Goal: Task Accomplishment & Management: Use online tool/utility

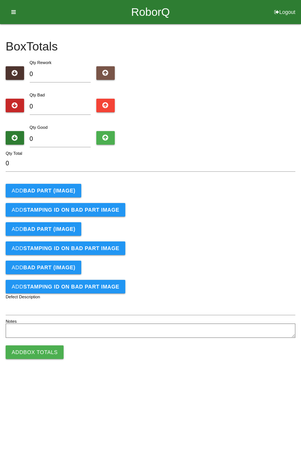
type input "6"
click at [284, 4] on button "Logout" at bounding box center [285, 3] width 32 height 6
select select "Worker"
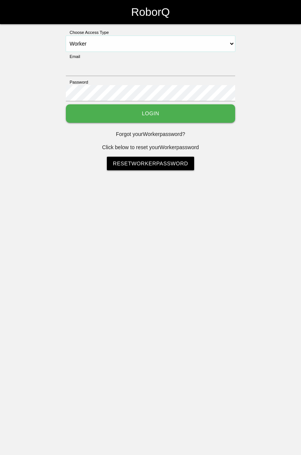
click at [226, 42] on select "Select Access Type Admin Customer Supervisor Worker" at bounding box center [150, 44] width 169 height 16
click at [66, 36] on select "Select Access Type Admin Customer Supervisor Worker" at bounding box center [150, 44] width 169 height 16
click at [158, 65] on input "Email" at bounding box center [150, 68] width 169 height 16
type input "[PERSON_NAME][EMAIL_ADDRESS][DOMAIN_NAME]"
click at [181, 112] on button "Login" at bounding box center [150, 113] width 169 height 18
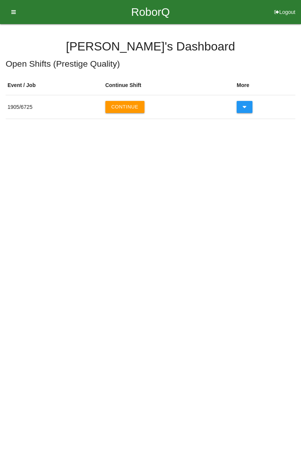
click at [132, 108] on button "Continue" at bounding box center [124, 107] width 39 height 12
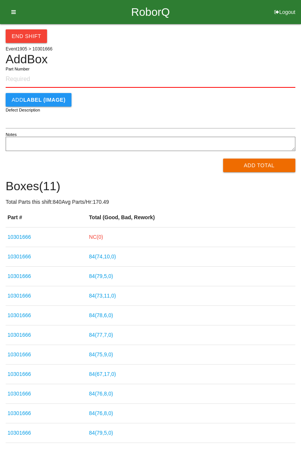
click at [103, 235] on link "NC( 0 )" at bounding box center [96, 237] width 14 height 6
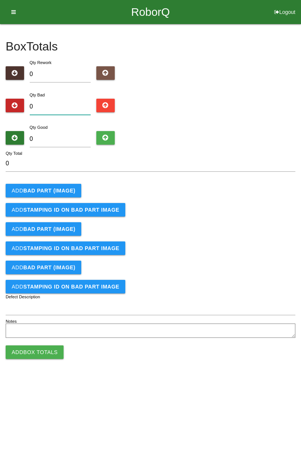
click at [75, 103] on input "0" at bounding box center [60, 107] width 61 height 16
type input "6"
click at [63, 193] on button "Add BAD PART (IMAGE)" at bounding box center [44, 191] width 76 height 14
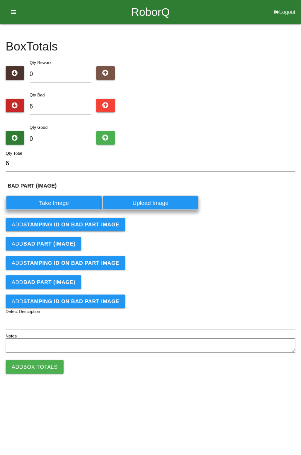
click at [70, 198] on label "Take Image" at bounding box center [54, 202] width 97 height 15
click at [0, 0] on \(IMAGE\) "Take Image" at bounding box center [0, 0] width 0 height 0
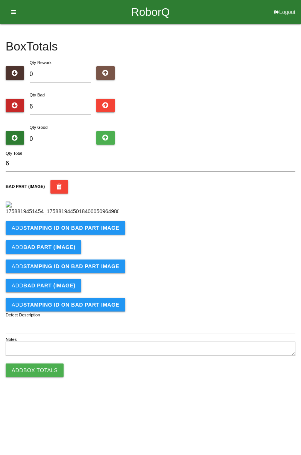
scroll to position [42, 0]
click at [103, 231] on b "STAMPING ID on BAD PART Image" at bounding box center [71, 228] width 96 height 6
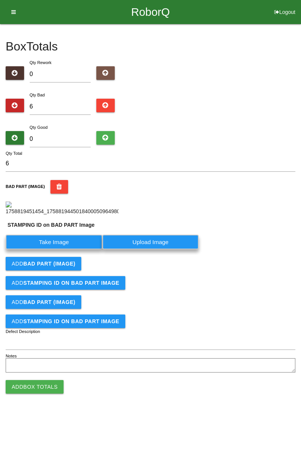
click at [79, 249] on label "Take Image" at bounding box center [54, 242] width 97 height 15
click at [0, 0] on PART "Take Image" at bounding box center [0, 0] width 0 height 0
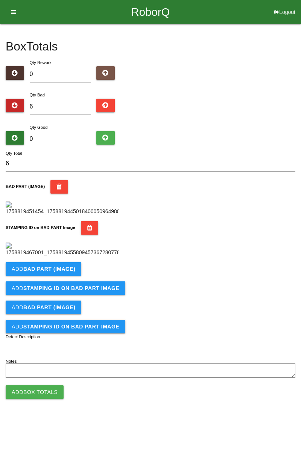
scroll to position [166, 0]
click at [76, 276] on button "Add BAD PART (IMAGE)" at bounding box center [44, 269] width 76 height 14
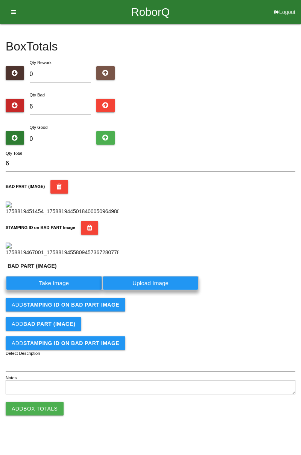
click at [71, 290] on label "Take Image" at bounding box center [54, 283] width 97 height 15
click at [0, 0] on \(IMAGE\) "Take Image" at bounding box center [0, 0] width 0 height 0
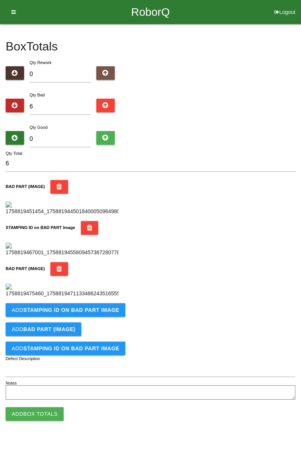
scroll to position [289, 0]
click at [106, 313] on b "STAMPING ID on BAD PART Image" at bounding box center [71, 310] width 96 height 6
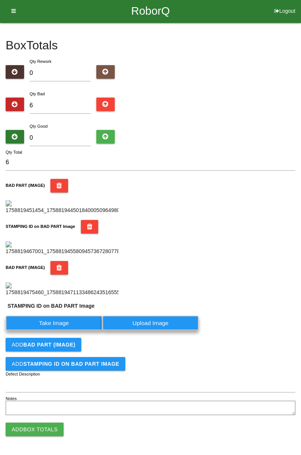
click at [77, 330] on label "Take Image" at bounding box center [54, 322] width 97 height 15
click at [0, 0] on PART "Take Image" at bounding box center [0, 0] width 0 height 0
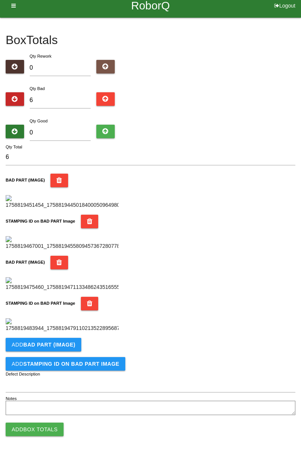
scroll to position [413, 0]
click at [63, 343] on b "BAD PART (IMAGE)" at bounding box center [49, 344] width 52 height 6
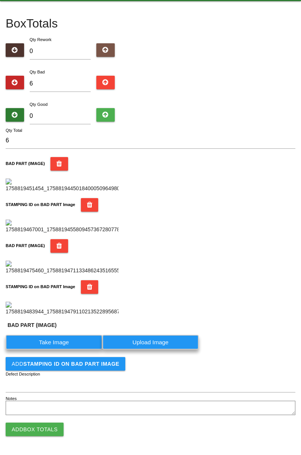
click at [66, 349] on label "Take Image" at bounding box center [54, 342] width 97 height 15
click at [0, 0] on \(IMAGE\) "Take Image" at bounding box center [0, 0] width 0 height 0
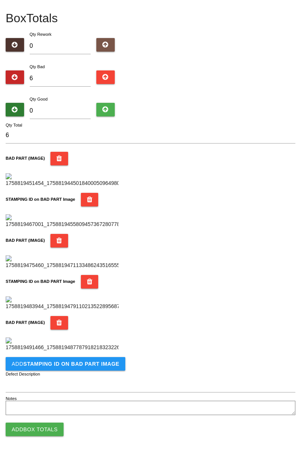
scroll to position [536, 0]
click at [71, 364] on b "STAMPING ID on BAD PART Image" at bounding box center [71, 364] width 96 height 6
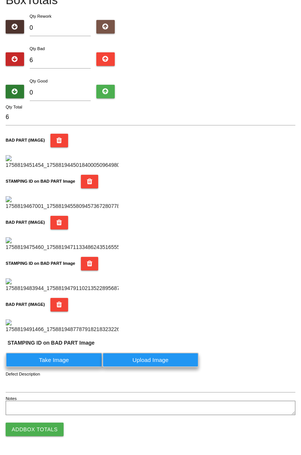
click at [59, 367] on label "Take Image" at bounding box center [54, 359] width 97 height 15
click at [0, 0] on PART "Take Image" at bounding box center [0, 0] width 0 height 0
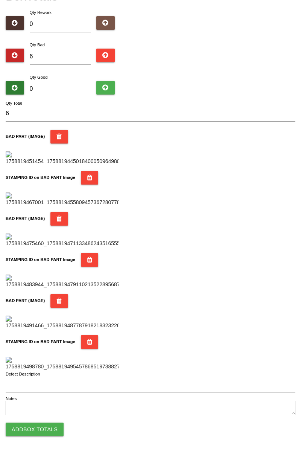
scroll to position [0, 0]
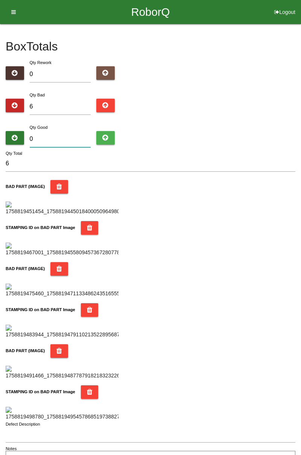
click at [67, 131] on input "0" at bounding box center [60, 139] width 61 height 16
type input "7"
type input "13"
type input "78"
type input "84"
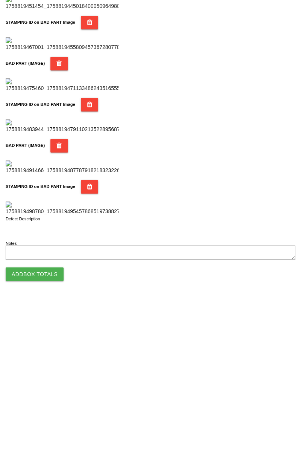
type input "78"
click at [52, 428] on button "Add Box Totals" at bounding box center [35, 429] width 58 height 14
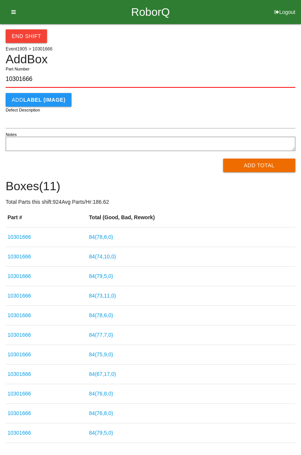
type input "10301666"
click at [254, 165] on button "Add Total" at bounding box center [259, 165] width 73 height 14
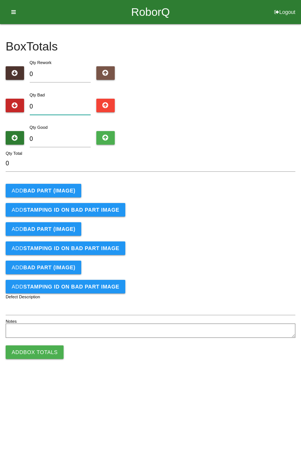
click at [75, 104] on input "0" at bounding box center [60, 107] width 61 height 16
type input "3"
type input "0"
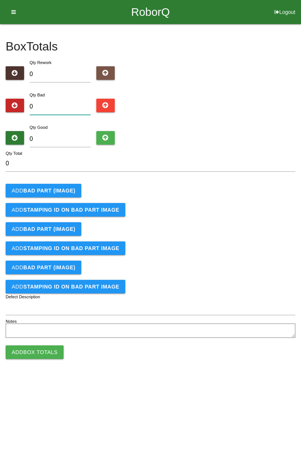
type input "2"
click at [69, 185] on button "Add BAD PART (IMAGE)" at bounding box center [44, 191] width 76 height 14
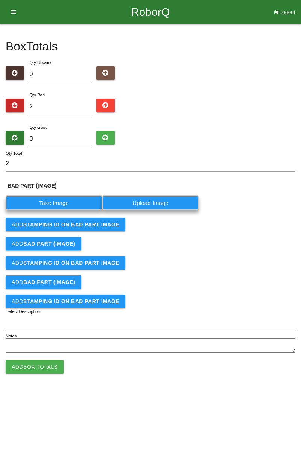
click at [60, 199] on label "Take Image" at bounding box center [54, 202] width 97 height 15
click at [0, 0] on \(IMAGE\) "Take Image" at bounding box center [0, 0] width 0 height 0
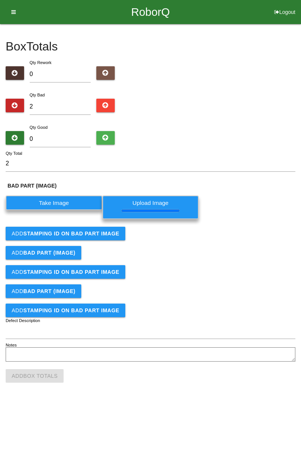
click at [99, 239] on button "Add STAMPING ID on BAD PART Image" at bounding box center [66, 234] width 120 height 14
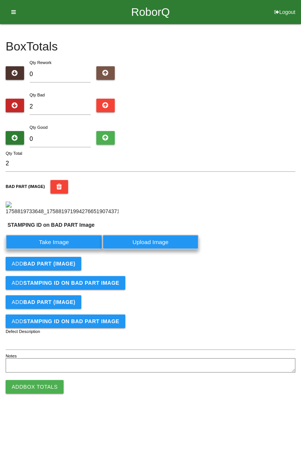
click at [71, 249] on label "Take Image" at bounding box center [54, 242] width 97 height 15
click at [0, 0] on PART "Take Image" at bounding box center [0, 0] width 0 height 0
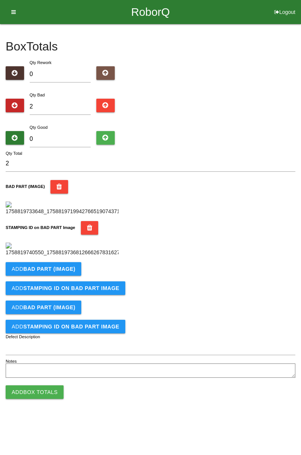
scroll to position [166, 0]
click at [75, 276] on button "Add BAD PART (IMAGE)" at bounding box center [44, 269] width 76 height 14
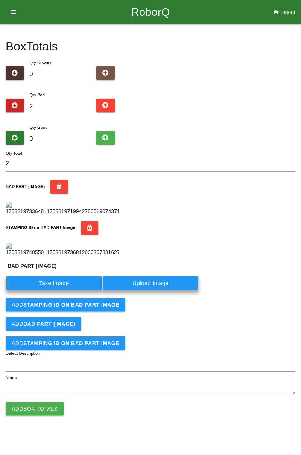
click at [62, 290] on label "Take Image" at bounding box center [54, 283] width 97 height 15
click at [0, 0] on \(IMAGE\) "Take Image" at bounding box center [0, 0] width 0 height 0
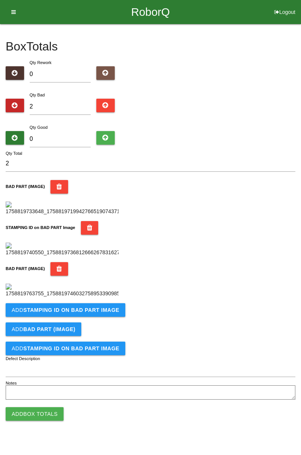
scroll to position [289, 0]
click at [106, 317] on button "Add STAMPING ID on BAD PART Image" at bounding box center [66, 310] width 120 height 14
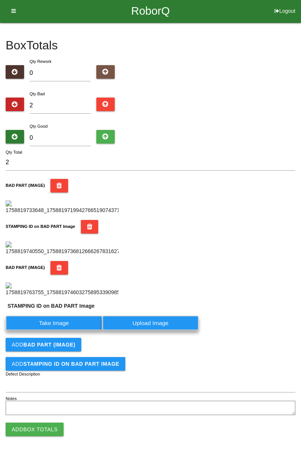
click at [72, 330] on label "Take Image" at bounding box center [54, 322] width 97 height 15
click at [0, 0] on PART "Take Image" at bounding box center [0, 0] width 0 height 0
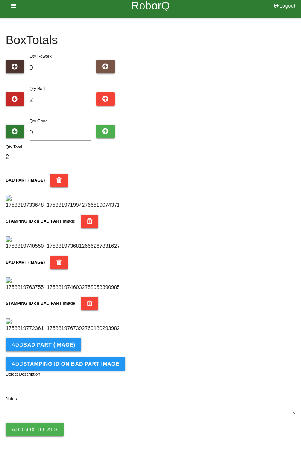
scroll to position [0, 0]
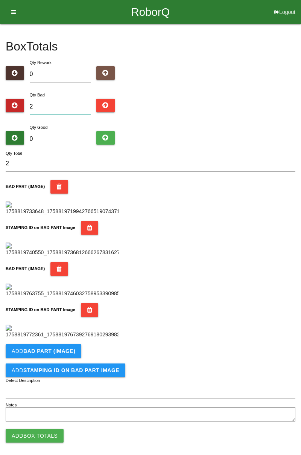
click at [66, 103] on input "2" at bounding box center [60, 107] width 61 height 16
type input "0"
type input "9"
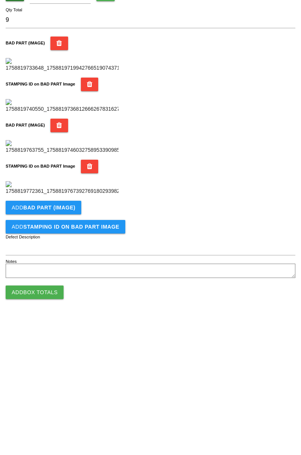
scroll to position [413, 0]
type input "9"
click at [65, 341] on button "Add BAD PART (IMAGE)" at bounding box center [44, 345] width 76 height 14
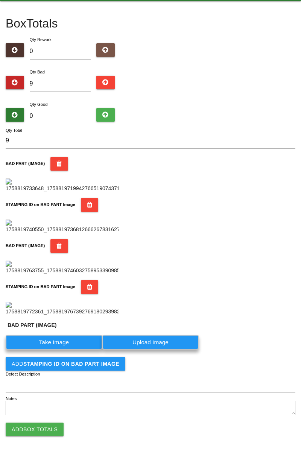
click at [70, 349] on label "Take Image" at bounding box center [54, 342] width 97 height 15
click at [0, 0] on \(IMAGE\) "Take Image" at bounding box center [0, 0] width 0 height 0
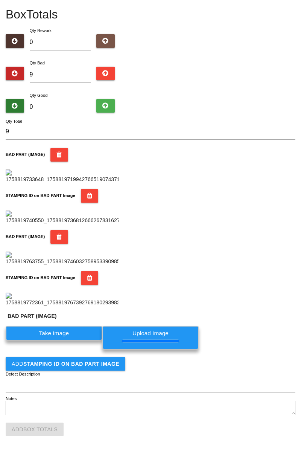
click at [77, 370] on button "Add STAMPING ID on BAD PART Image" at bounding box center [66, 364] width 120 height 14
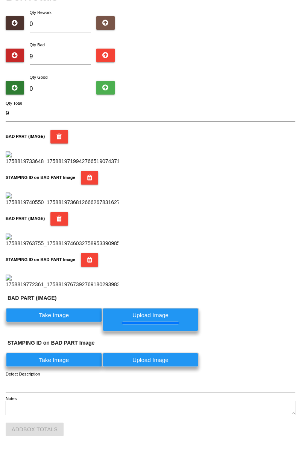
click at [72, 367] on label "Take Image" at bounding box center [54, 359] width 97 height 15
click at [0, 0] on PART "Take Image" at bounding box center [0, 0] width 0 height 0
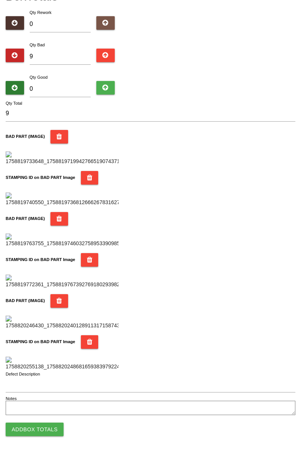
scroll to position [0, 0]
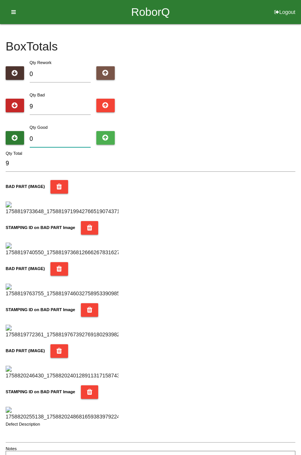
click at [65, 135] on input "0" at bounding box center [60, 139] width 61 height 16
type input "7"
type input "16"
type input "75"
type input "84"
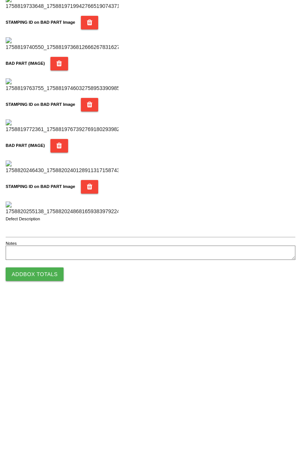
type input "75"
click at [48, 426] on button "Add Box Totals" at bounding box center [35, 429] width 58 height 14
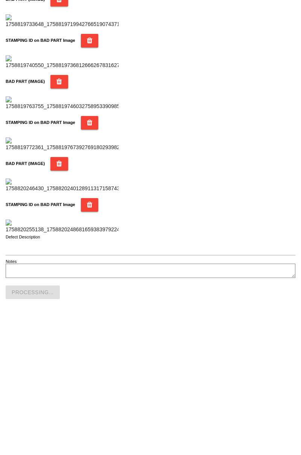
scroll to position [659, 0]
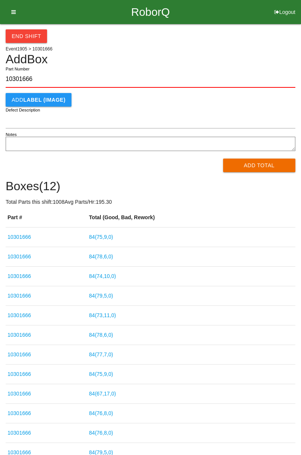
type input "10301666"
click at [259, 170] on button "Add Total" at bounding box center [259, 165] width 73 height 14
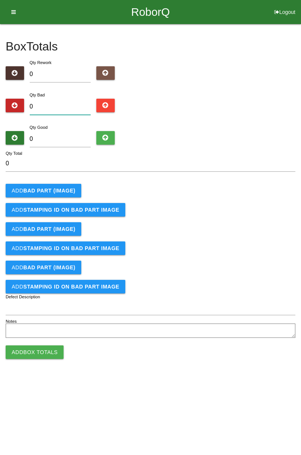
click at [62, 104] on input "0" at bounding box center [60, 107] width 61 height 16
click at [300, 86] on div "Box Totals Translate Weight Weight unit: Rework Weight Bad Weight Good Weight 0…" at bounding box center [150, 182] width 301 height 316
click at [88, 105] on input "0" at bounding box center [60, 107] width 61 height 16
type input "3"
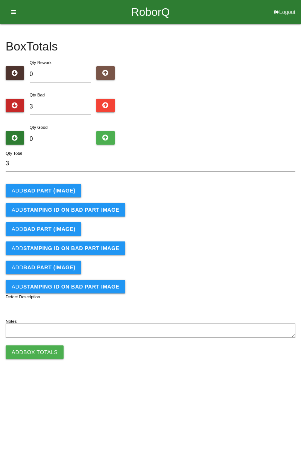
click at [67, 193] on b "BAD PART (IMAGE)" at bounding box center [49, 190] width 52 height 6
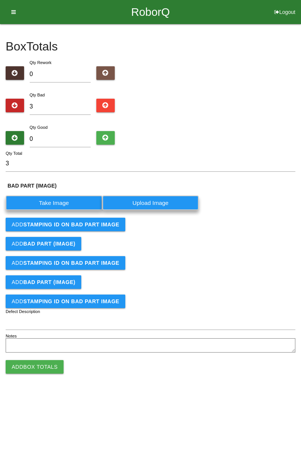
click at [65, 203] on label "Take Image" at bounding box center [54, 202] width 97 height 15
click at [0, 0] on \(IMAGE\) "Take Image" at bounding box center [0, 0] width 0 height 0
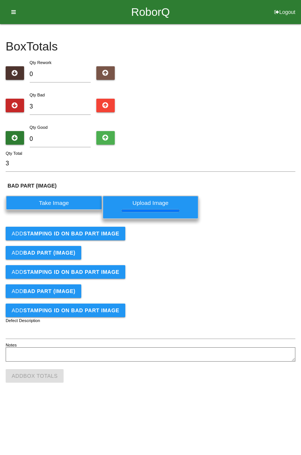
click at [104, 236] on button "Add STAMPING ID on BAD PART Image" at bounding box center [66, 234] width 120 height 14
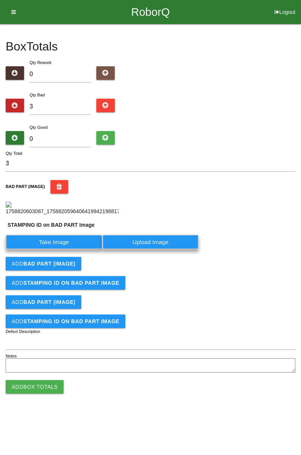
click at [76, 249] on label "Take Image" at bounding box center [54, 242] width 97 height 15
click at [0, 0] on PART "Take Image" at bounding box center [0, 0] width 0 height 0
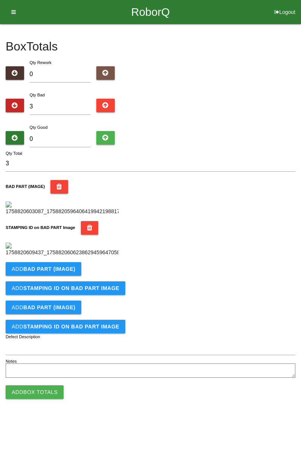
scroll to position [166, 0]
click at [74, 276] on button "Add BAD PART (IMAGE)" at bounding box center [44, 269] width 76 height 14
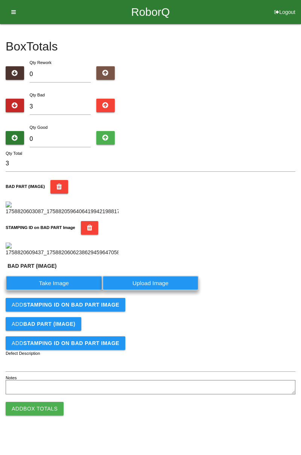
click at [65, 290] on label "Take Image" at bounding box center [54, 283] width 97 height 15
click at [0, 0] on \(IMAGE\) "Take Image" at bounding box center [0, 0] width 0 height 0
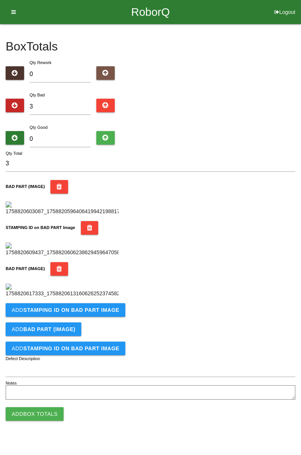
scroll to position [289, 0]
click at [111, 313] on b "STAMPING ID on BAD PART Image" at bounding box center [71, 310] width 96 height 6
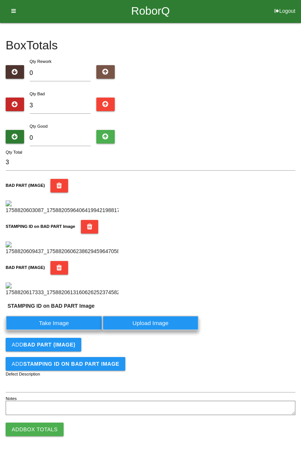
click at [74, 330] on label "Take Image" at bounding box center [54, 322] width 97 height 15
click at [0, 0] on PART "Take Image" at bounding box center [0, 0] width 0 height 0
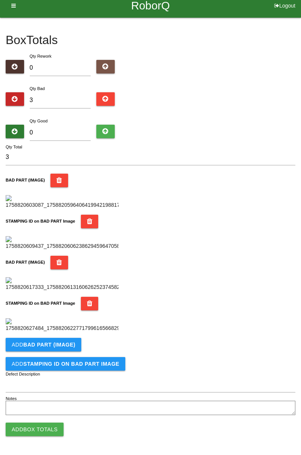
click at [68, 332] on img at bounding box center [62, 325] width 113 height 14
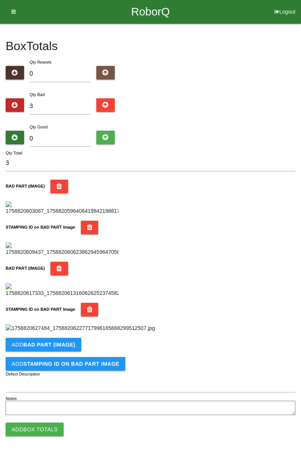
click at [149, 324] on img at bounding box center [80, 328] width 149 height 8
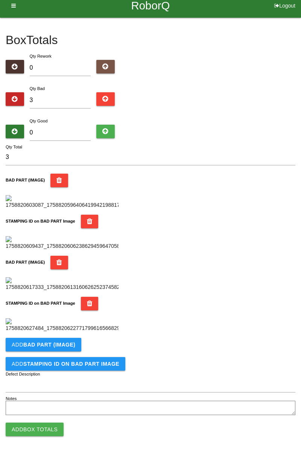
click at [64, 342] on b "BAD PART (IMAGE)" at bounding box center [49, 344] width 52 height 6
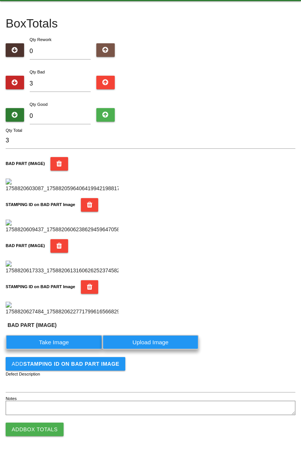
click at [66, 349] on label "Take Image" at bounding box center [54, 342] width 97 height 15
click at [0, 0] on \(IMAGE\) "Take Image" at bounding box center [0, 0] width 0 height 0
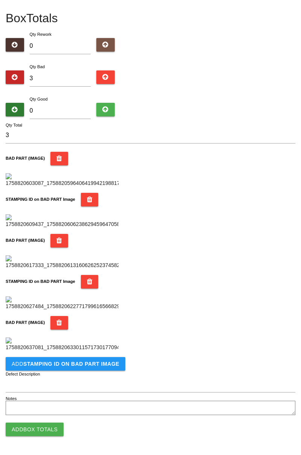
scroll to position [536, 0]
click at [101, 367] on button "Add STAMPING ID on BAD PART Image" at bounding box center [66, 364] width 120 height 14
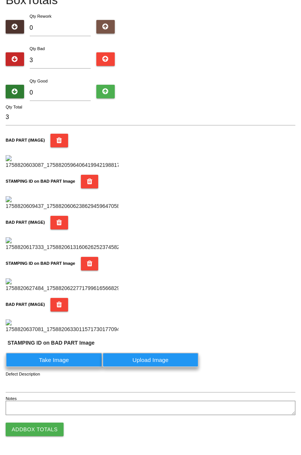
click at [76, 367] on label "Take Image" at bounding box center [54, 359] width 97 height 15
click at [0, 0] on PART "Take Image" at bounding box center [0, 0] width 0 height 0
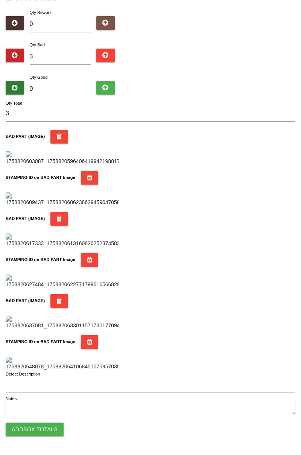
scroll to position [0, 0]
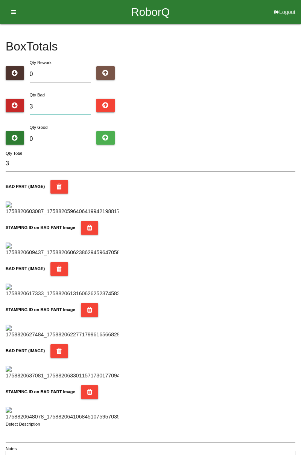
click at [85, 103] on input "3" at bounding box center [60, 107] width 61 height 16
type input "0"
type input "5"
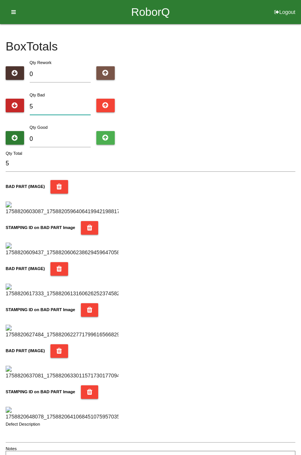
type input "0"
type input "1"
type input "12"
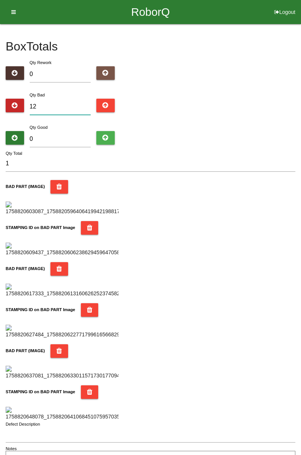
type input "12"
click at [64, 137] on input "0" at bounding box center [60, 139] width 61 height 16
type input "7"
type input "19"
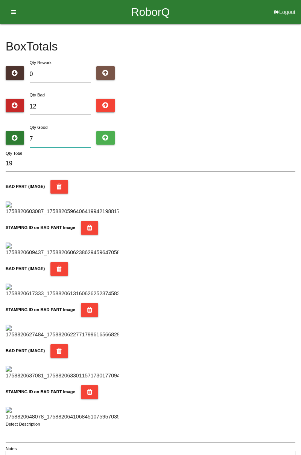
type input "72"
type input "84"
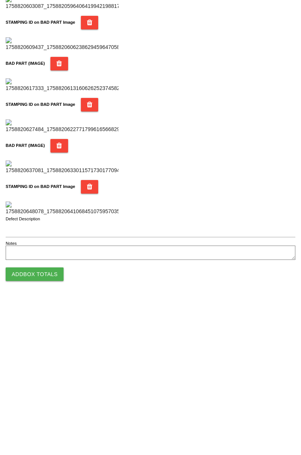
type input "72"
click at [53, 428] on button "Add Box Totals" at bounding box center [35, 429] width 58 height 14
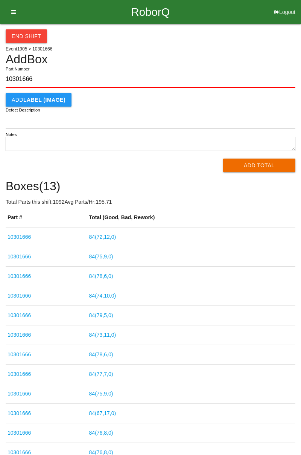
type input "10301666"
click at [274, 165] on button "Add Total" at bounding box center [259, 165] width 73 height 14
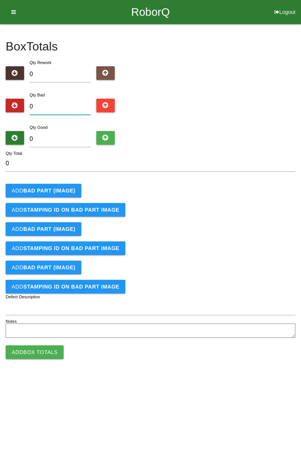
click at [65, 104] on input "0" at bounding box center [60, 107] width 61 height 16
type input "6"
click at [61, 100] on input "6" at bounding box center [60, 107] width 61 height 16
type input "0"
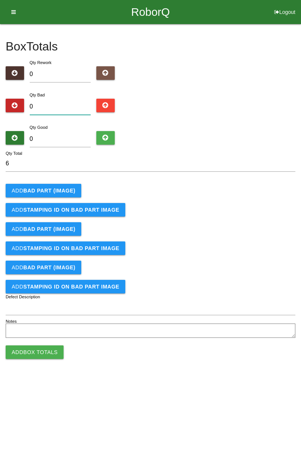
type input "0"
type input "9"
click at [62, 192] on b "BAD PART (IMAGE)" at bounding box center [49, 190] width 52 height 6
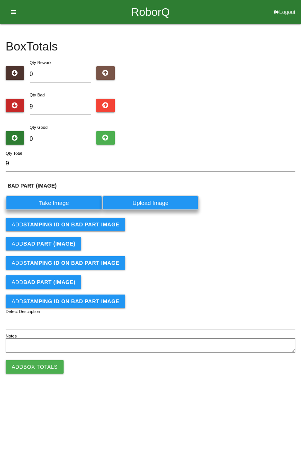
click at [62, 203] on label "Take Image" at bounding box center [54, 202] width 97 height 15
click at [0, 0] on \(IMAGE\) "Take Image" at bounding box center [0, 0] width 0 height 0
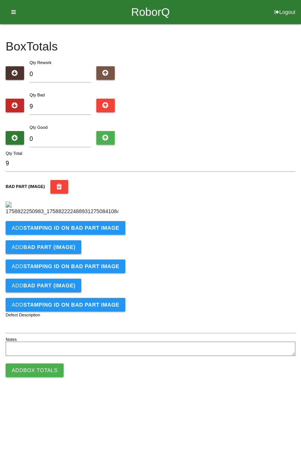
click at [98, 231] on b "STAMPING ID on BAD PART Image" at bounding box center [71, 228] width 96 height 6
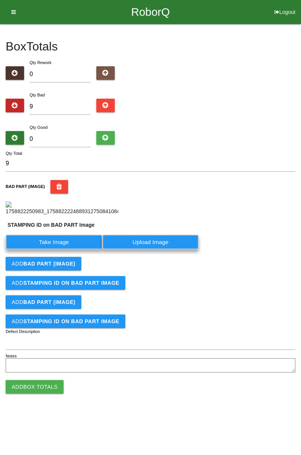
click at [70, 249] on label "Take Image" at bounding box center [54, 242] width 97 height 15
click at [0, 0] on PART "Take Image" at bounding box center [0, 0] width 0 height 0
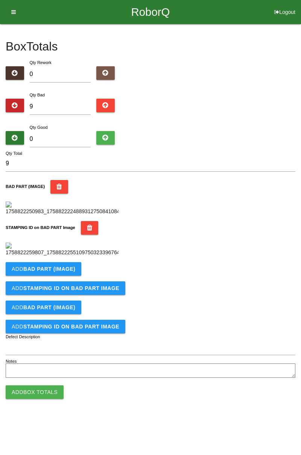
scroll to position [166, 0]
click at [83, 276] on div "Add BAD PART (IMAGE)" at bounding box center [151, 269] width 290 height 14
click at [59, 272] on b "BAD PART (IMAGE)" at bounding box center [49, 269] width 52 height 6
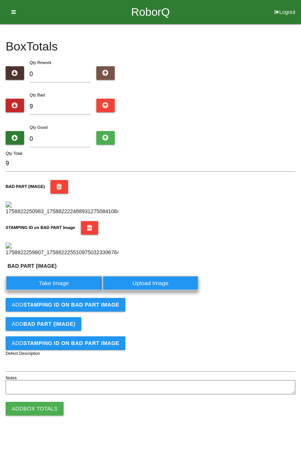
click at [59, 290] on label "Take Image" at bounding box center [54, 283] width 97 height 15
click at [0, 0] on \(IMAGE\) "Take Image" at bounding box center [0, 0] width 0 height 0
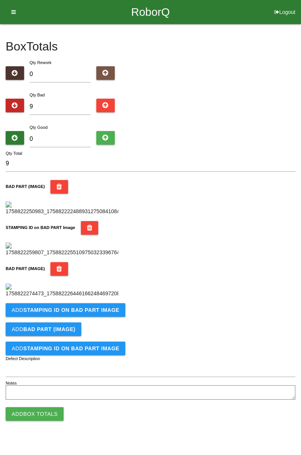
scroll to position [289, 0]
click at [102, 313] on b "STAMPING ID on BAD PART Image" at bounding box center [71, 310] width 96 height 6
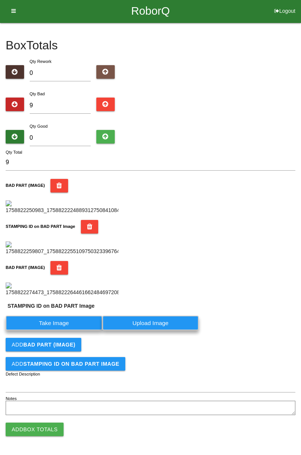
click at [86, 330] on label "Take Image" at bounding box center [54, 322] width 97 height 15
click at [0, 0] on PART "Take Image" at bounding box center [0, 0] width 0 height 0
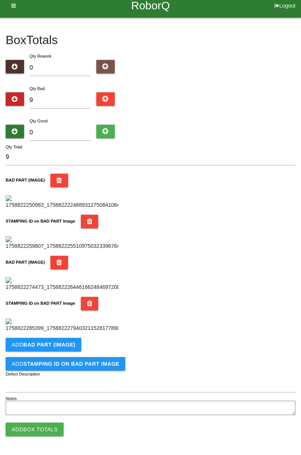
scroll to position [413, 0]
click at [74, 346] on button "Add BAD PART (IMAGE)" at bounding box center [44, 345] width 76 height 14
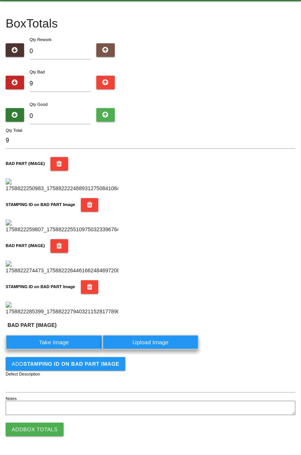
click at [73, 349] on label "Take Image" at bounding box center [54, 342] width 97 height 15
click at [0, 0] on \(IMAGE\) "Take Image" at bounding box center [0, 0] width 0 height 0
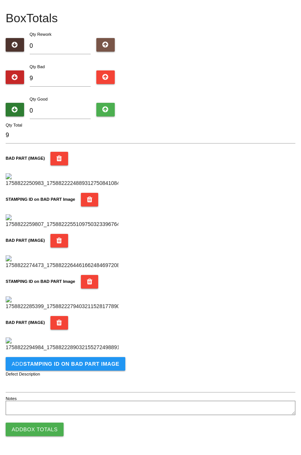
scroll to position [536, 0]
click at [107, 367] on button "Add STAMPING ID on BAD PART Image" at bounding box center [66, 364] width 120 height 14
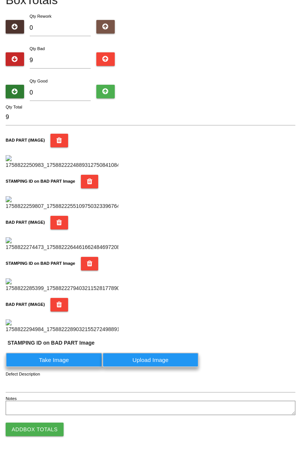
click at [64, 367] on label "Take Image" at bounding box center [54, 359] width 97 height 15
click at [0, 0] on PART "Take Image" at bounding box center [0, 0] width 0 height 0
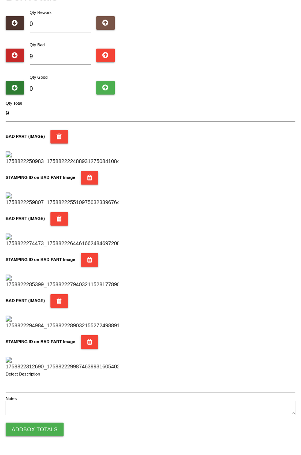
scroll to position [0, 0]
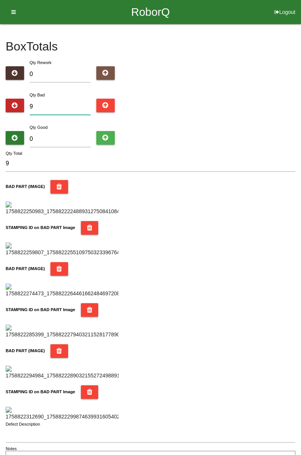
click at [71, 105] on input "9" at bounding box center [60, 107] width 61 height 16
type input "0"
type input "1"
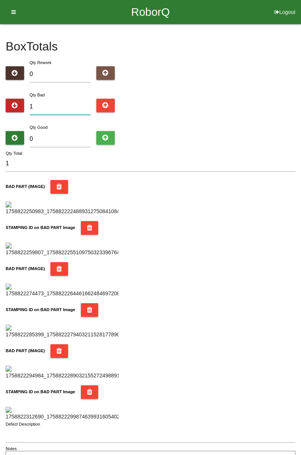
type input "11"
